Goal: Navigation & Orientation: Find specific page/section

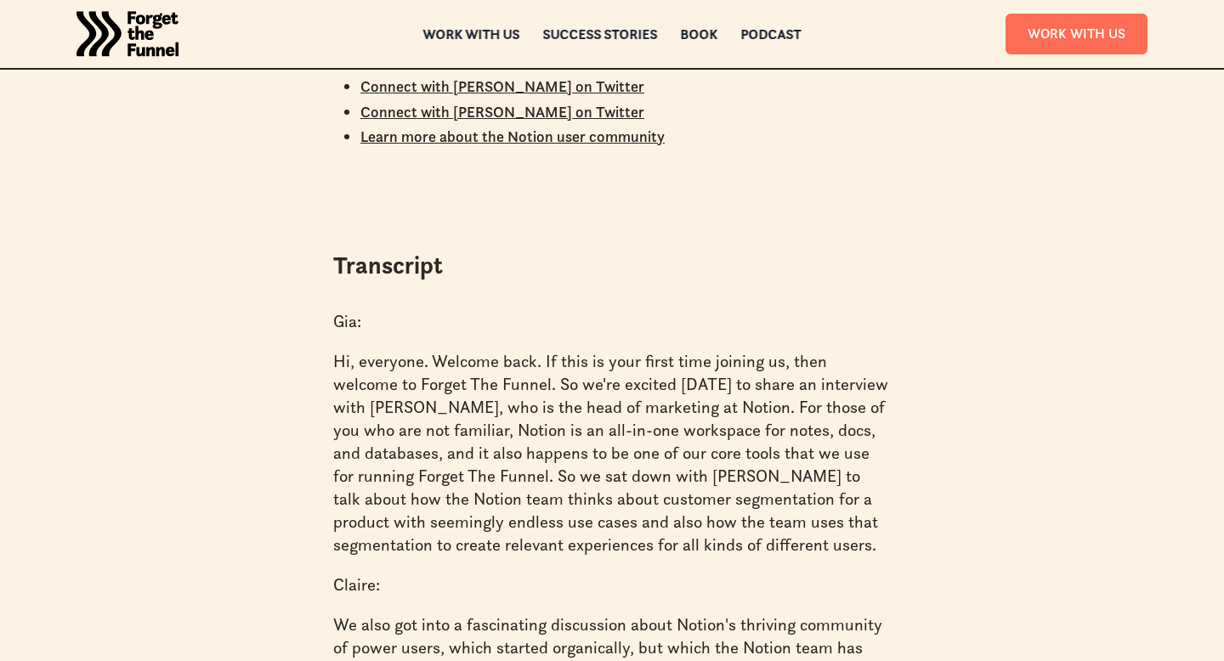
scroll to position [1782, 0]
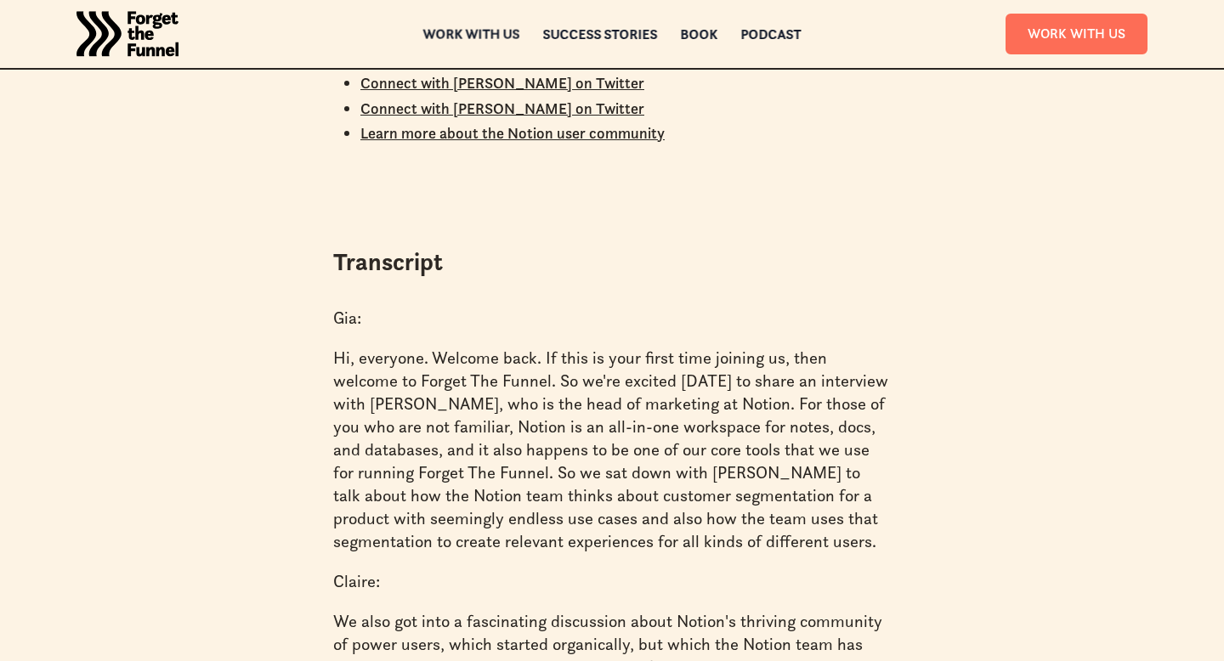
click at [483, 33] on div "Work with us" at bounding box center [471, 34] width 97 height 12
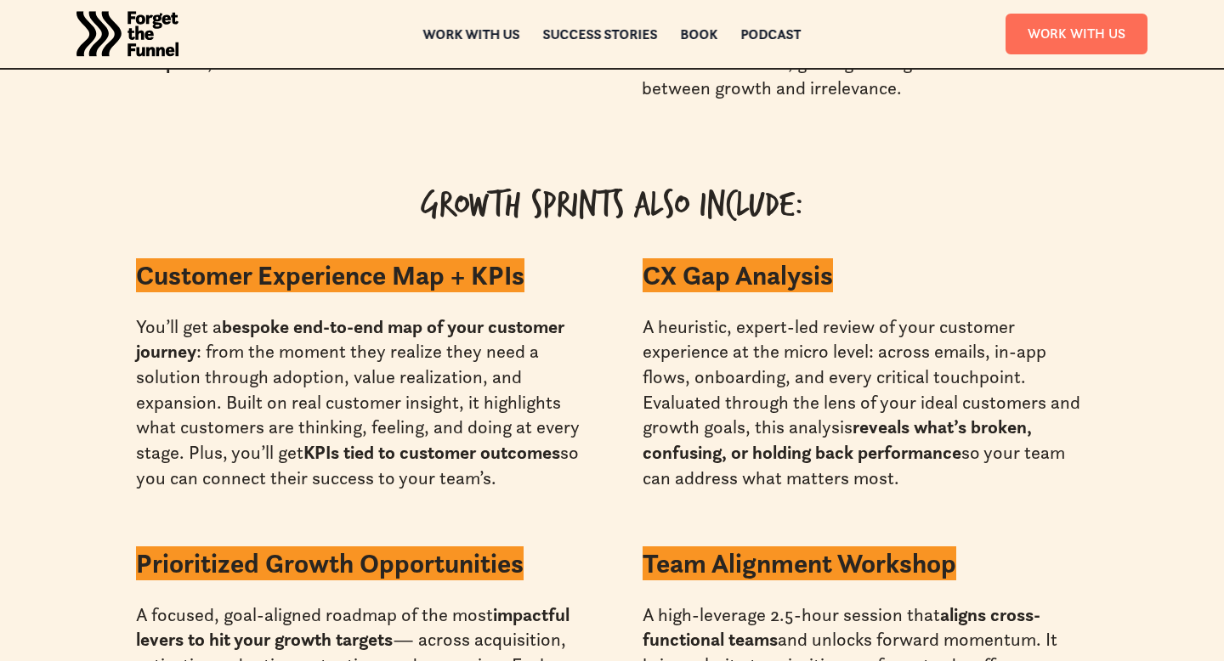
scroll to position [5030, 0]
